Goal: Information Seeking & Learning: Find specific fact

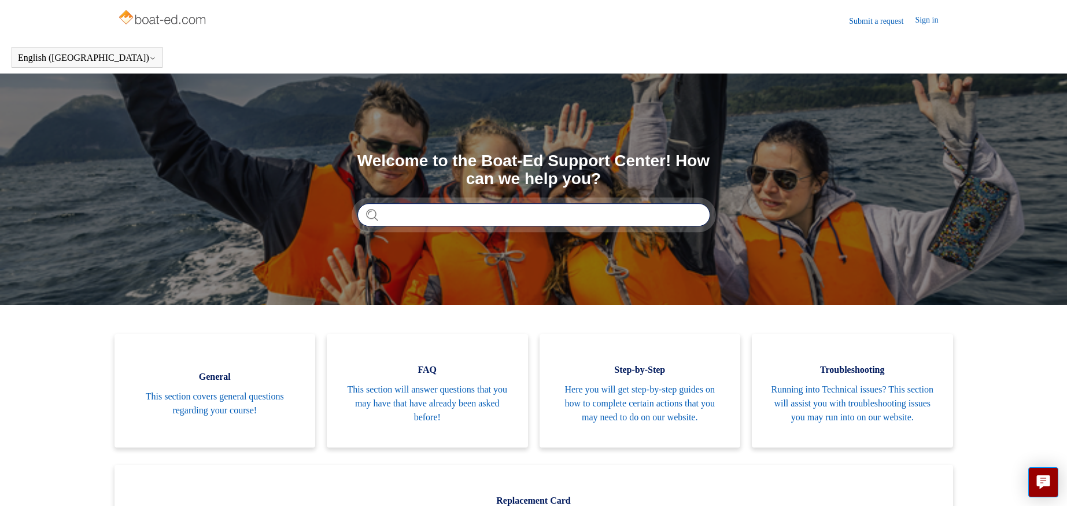
click at [573, 214] on input "Search" at bounding box center [533, 214] width 353 height 23
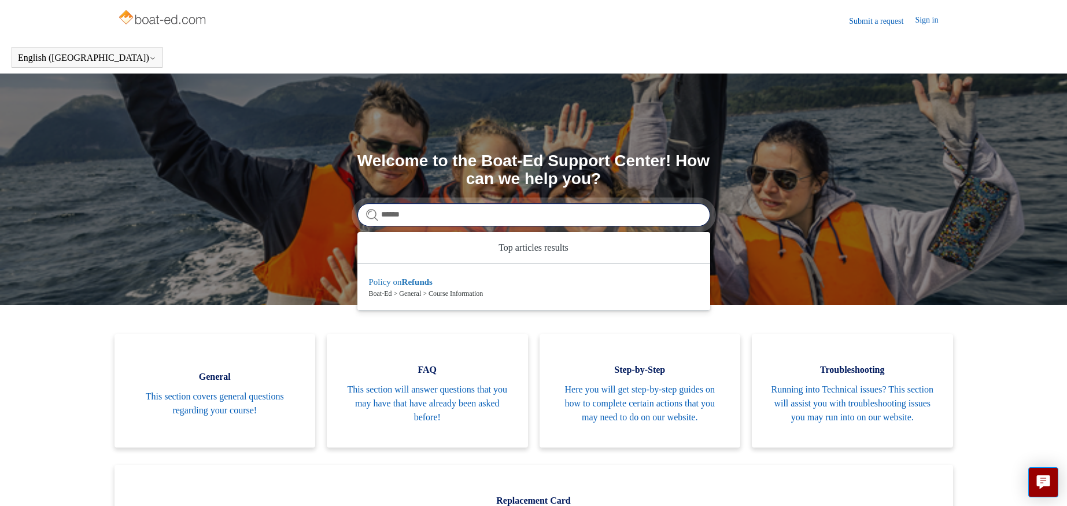
type input "******"
